Goal: Transaction & Acquisition: Purchase product/service

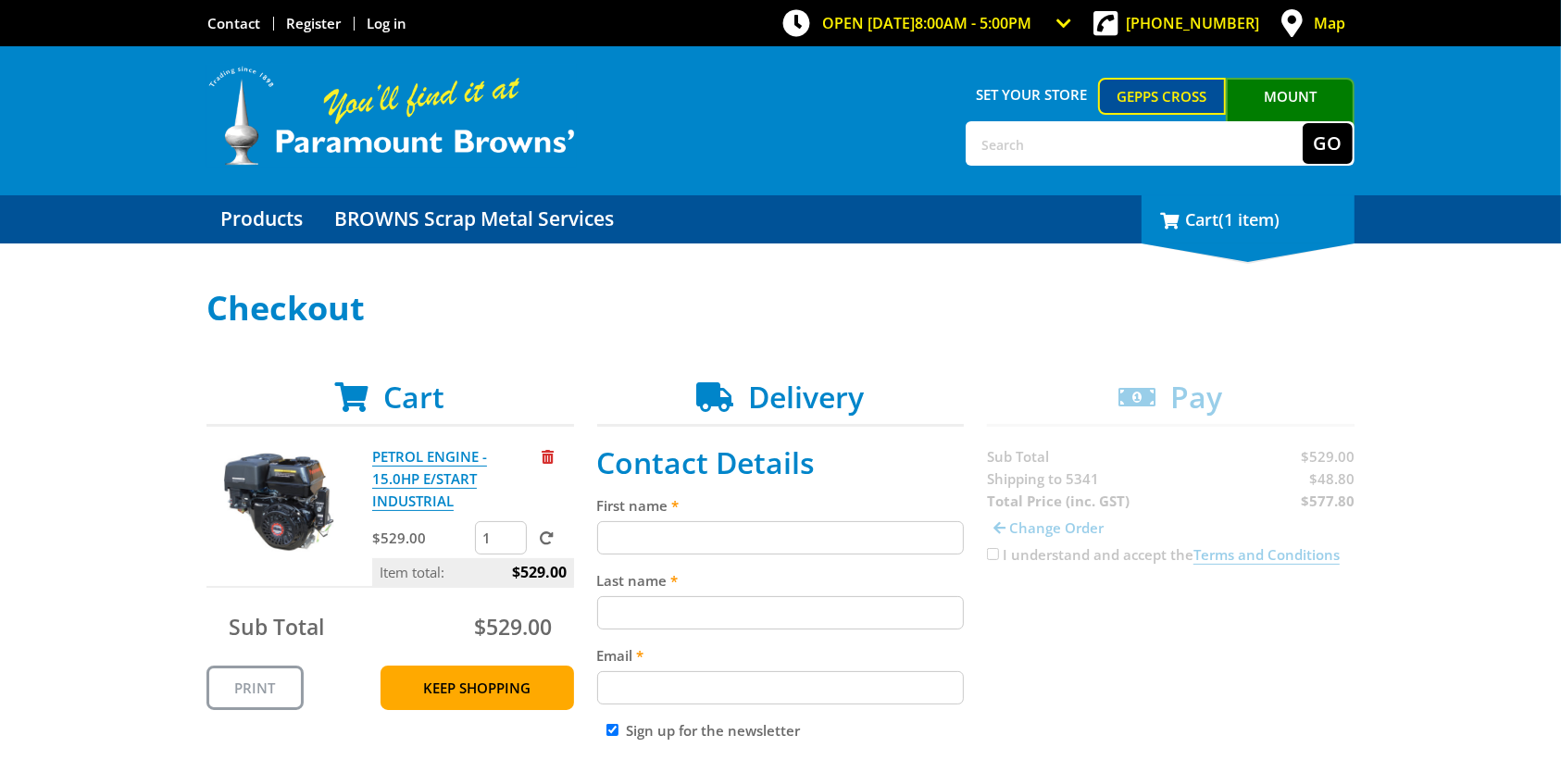
click at [1247, 230] on span "(1 item)" at bounding box center [1248, 219] width 61 height 22
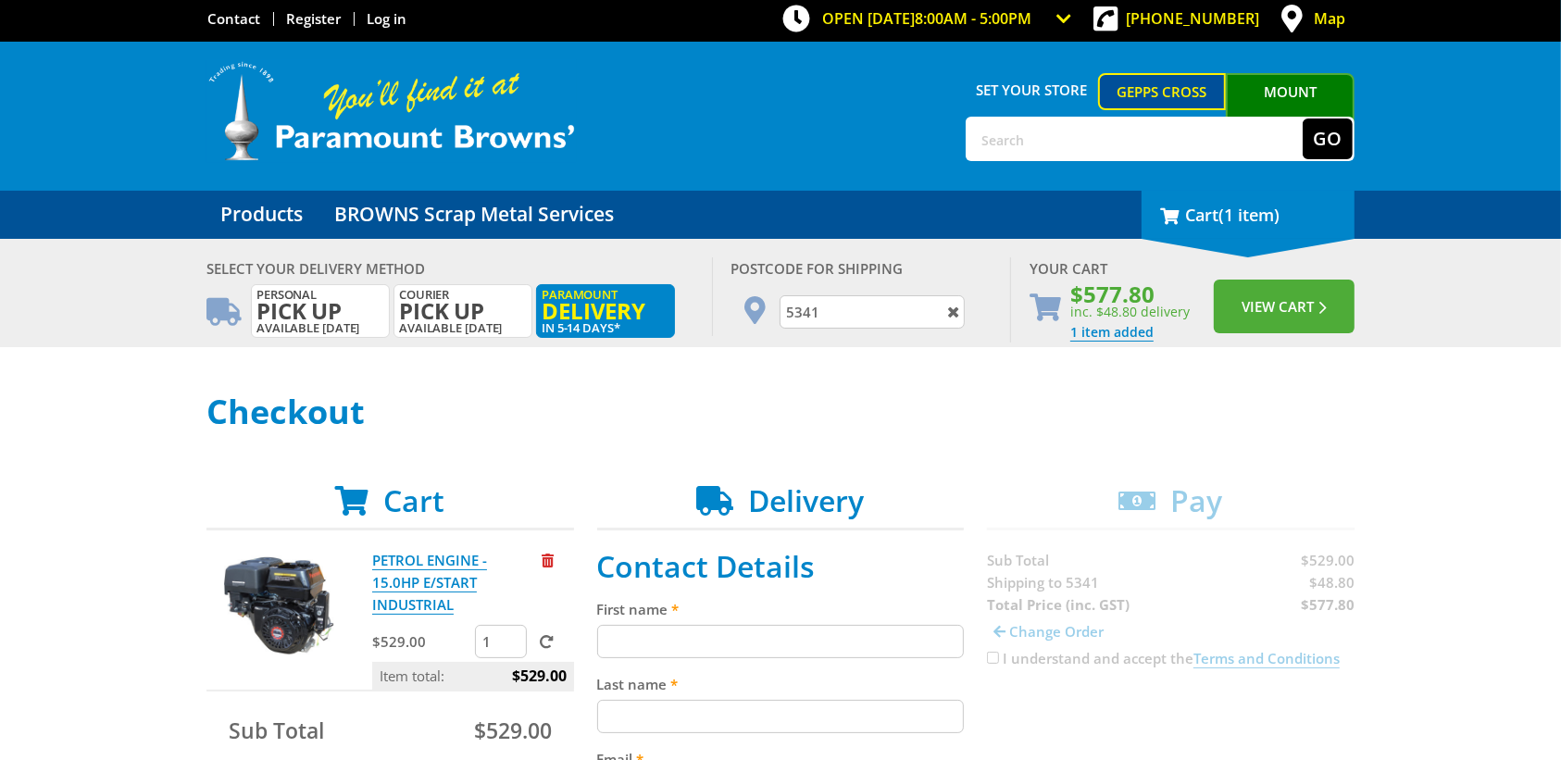
scroll to position [6, 0]
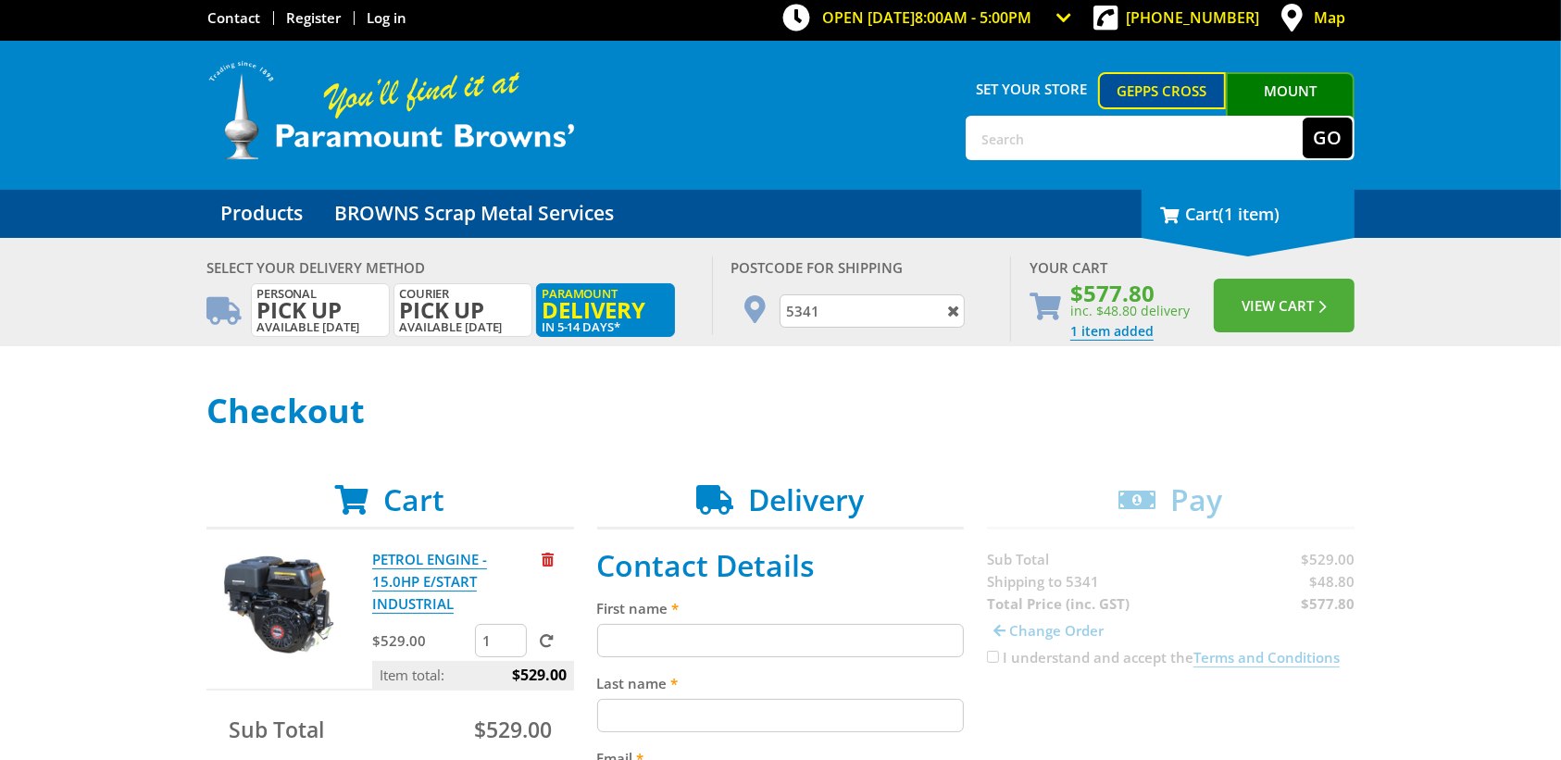
click at [1276, 214] on span "(1 item)" at bounding box center [1248, 214] width 61 height 22
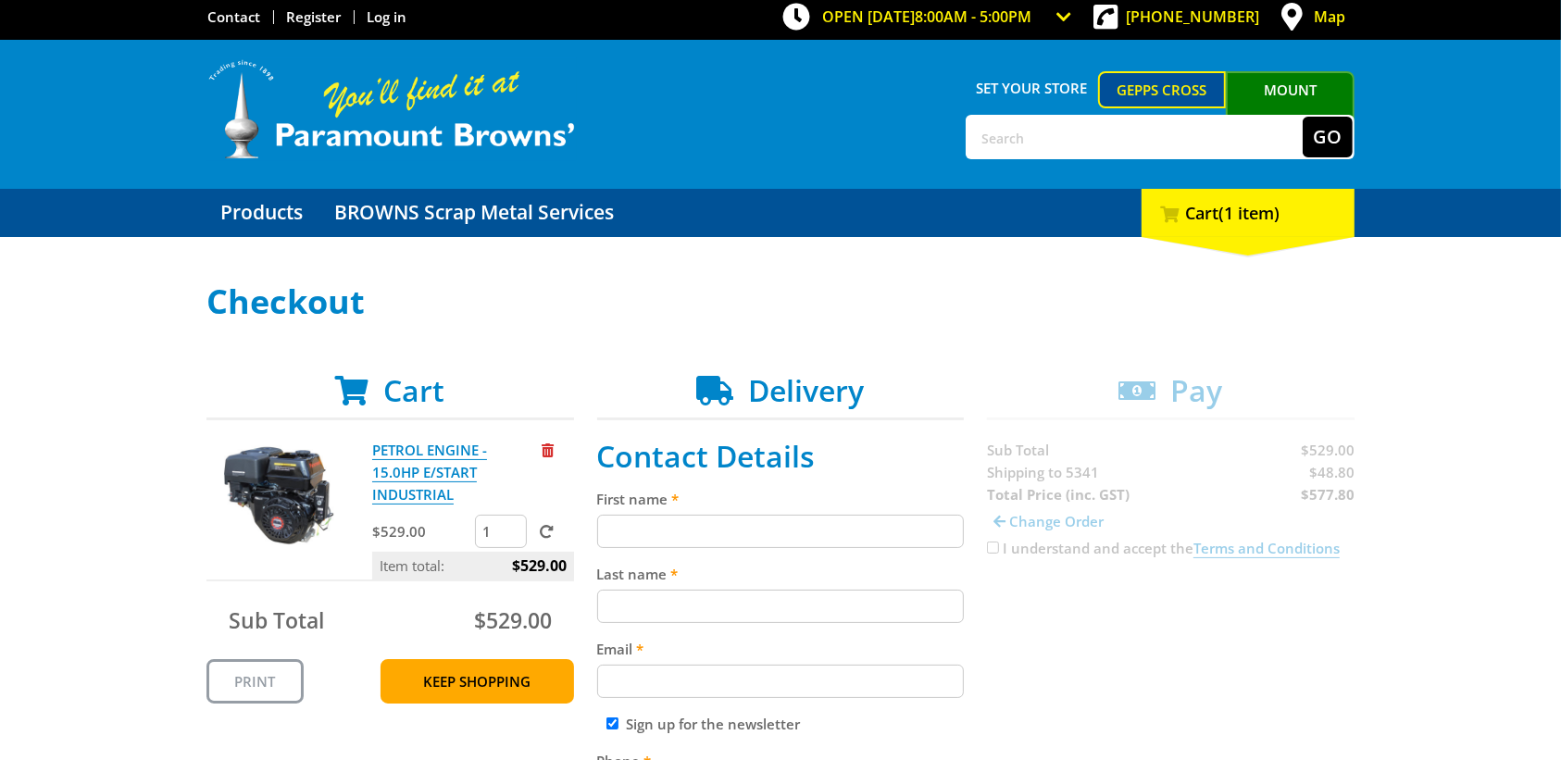
scroll to position [0, 0]
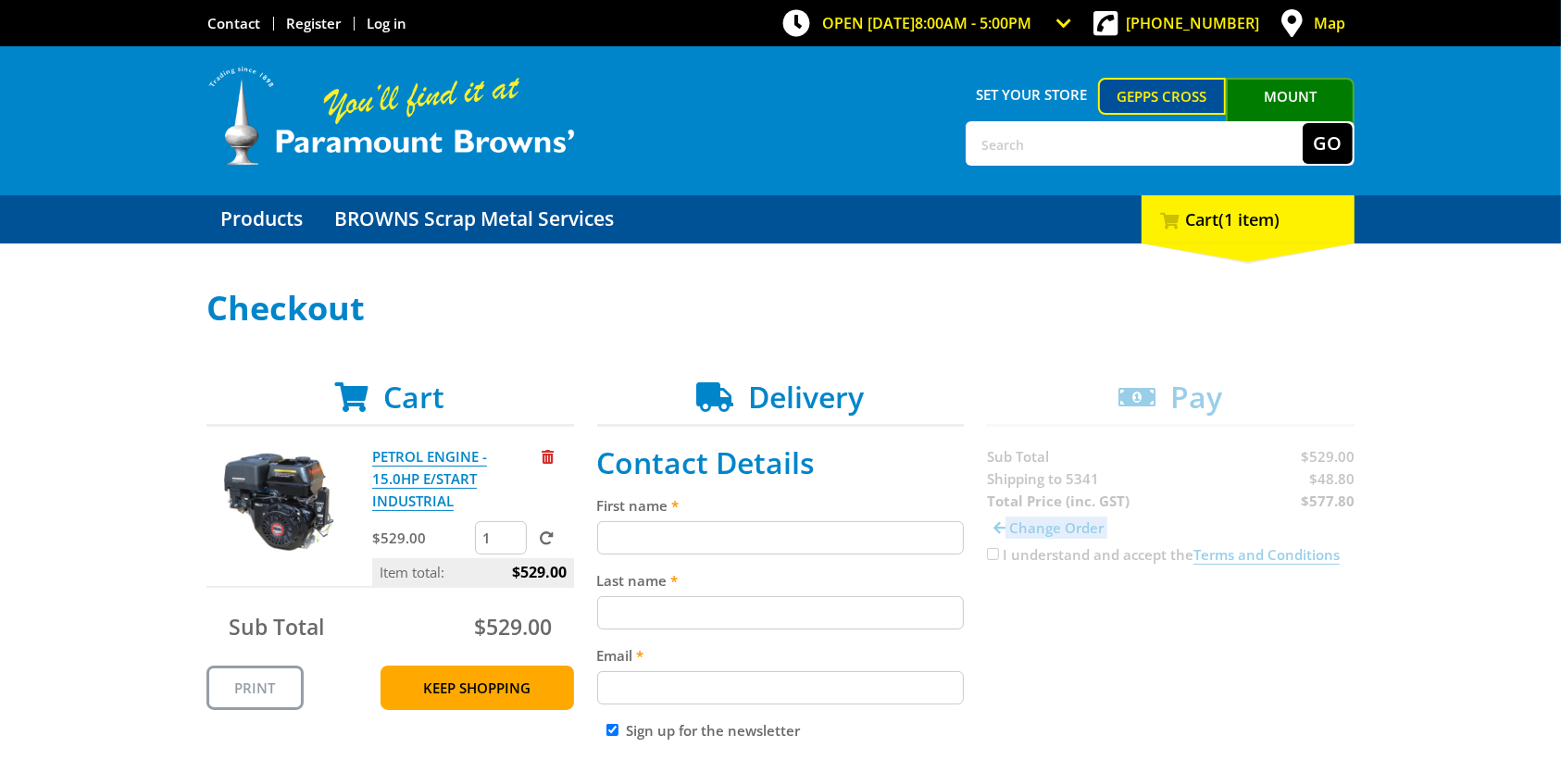
click at [381, 391] on h2 "Cart" at bounding box center [389, 397] width 367 height 35
